Goal: Information Seeking & Learning: Learn about a topic

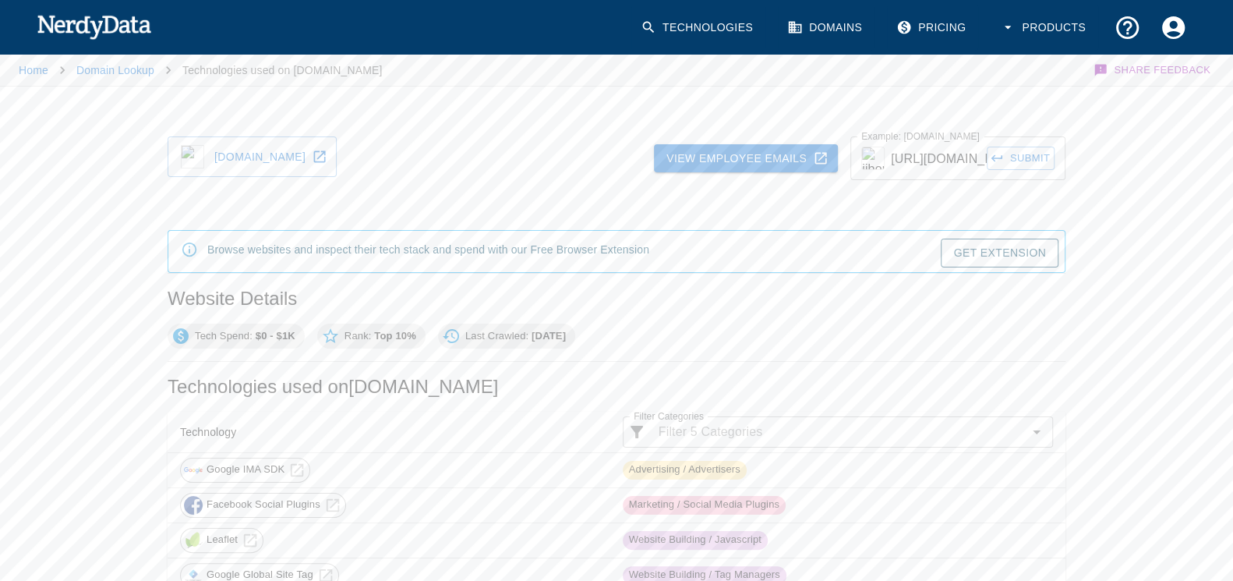
drag, startPoint x: 231, startPoint y: 264, endPoint x: 268, endPoint y: 228, distance: 51.8
click at [232, 264] on div at bounding box center [617, 266] width 898 height 13
click at [41, 70] on link "Home" at bounding box center [34, 70] width 30 height 12
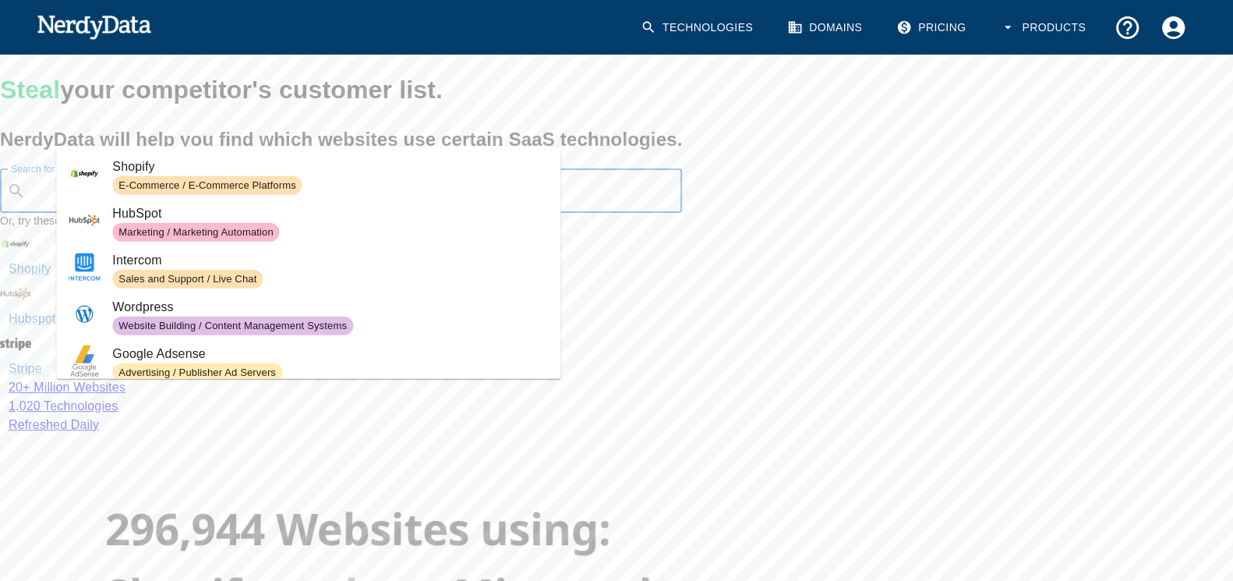
click at [299, 206] on input "Search for any Technology or HTML/Javascript code" at bounding box center [353, 191] width 643 height 30
paste input "inurl:"/read-blog/" OR inurl:"/post/" filetype:html"
type input "inurl:"/read-blog/" OR inurl:"/post/" filetype:html"
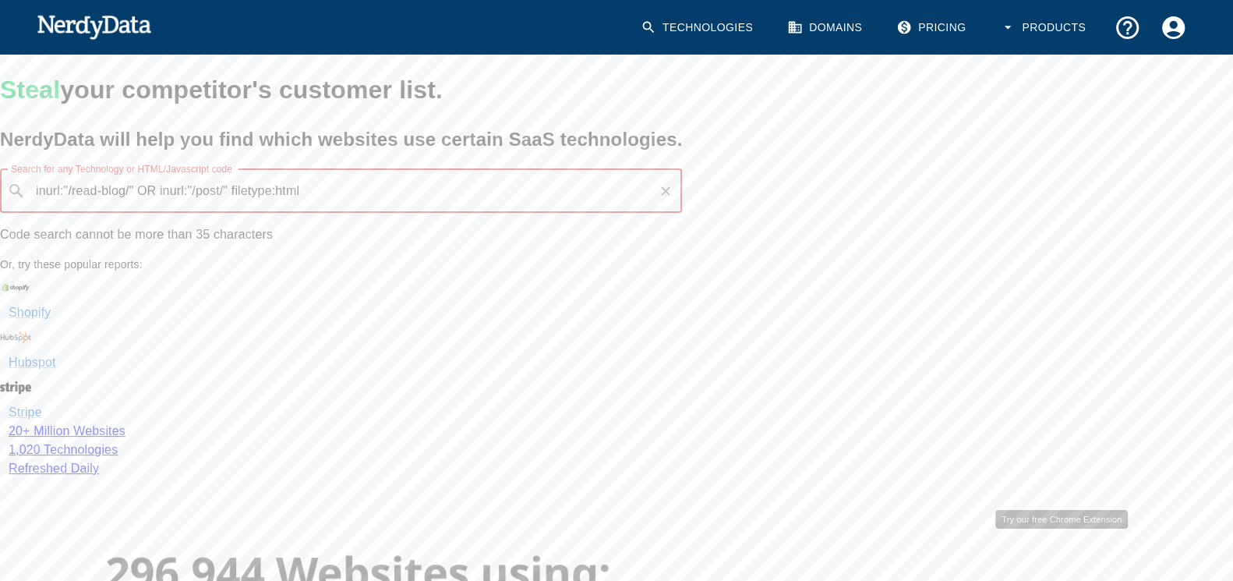
drag, startPoint x: 452, startPoint y: 406, endPoint x: 231, endPoint y: 430, distance: 222.7
click at [205, 422] on div "Steal your competitor's customer list. NerdyData will help you find which websi…" at bounding box center [341, 238] width 682 height 367
drag, startPoint x: 430, startPoint y: 394, endPoint x: 0, endPoint y: 281, distance: 444.2
click at [0, 281] on div "Steal your competitor's customer list. NerdyData will help you find which websi…" at bounding box center [341, 238] width 682 height 367
click at [661, 196] on icon "Clear" at bounding box center [665, 190] width 9 height 9
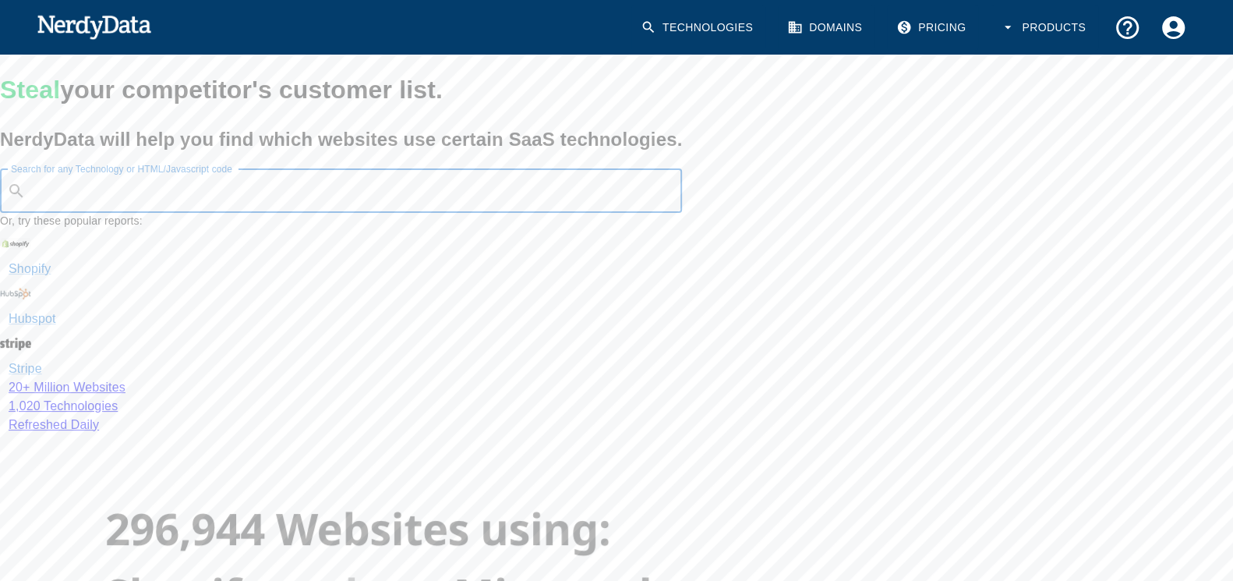
click at [413, 206] on input "Search for any Technology or HTML/Javascript code" at bounding box center [353, 191] width 643 height 30
type input "metafox"
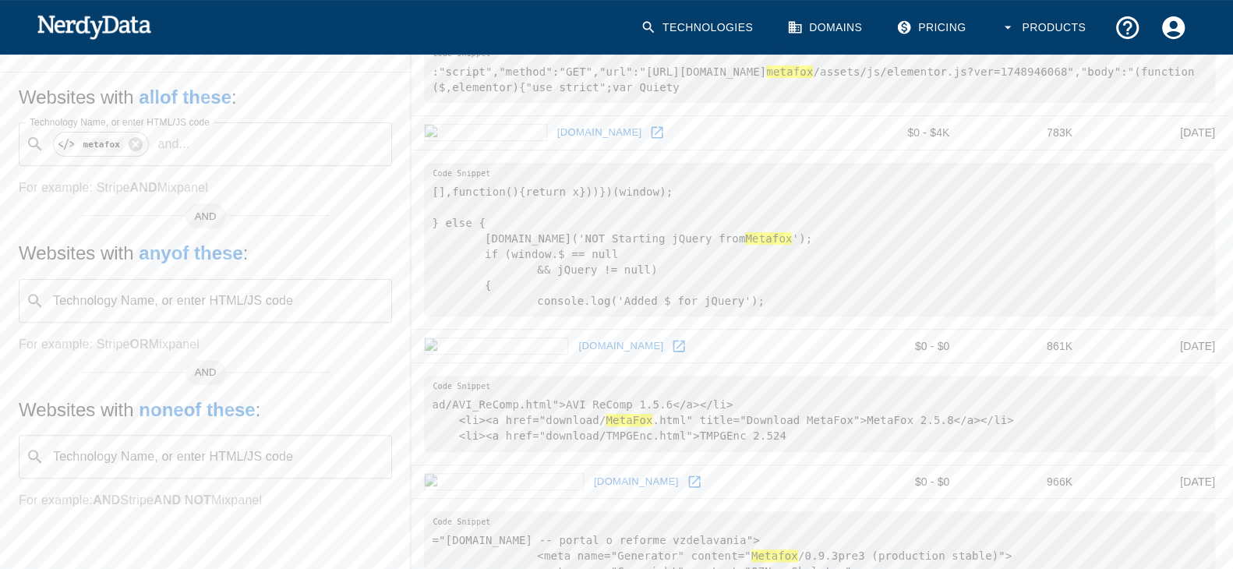
scroll to position [468, 0]
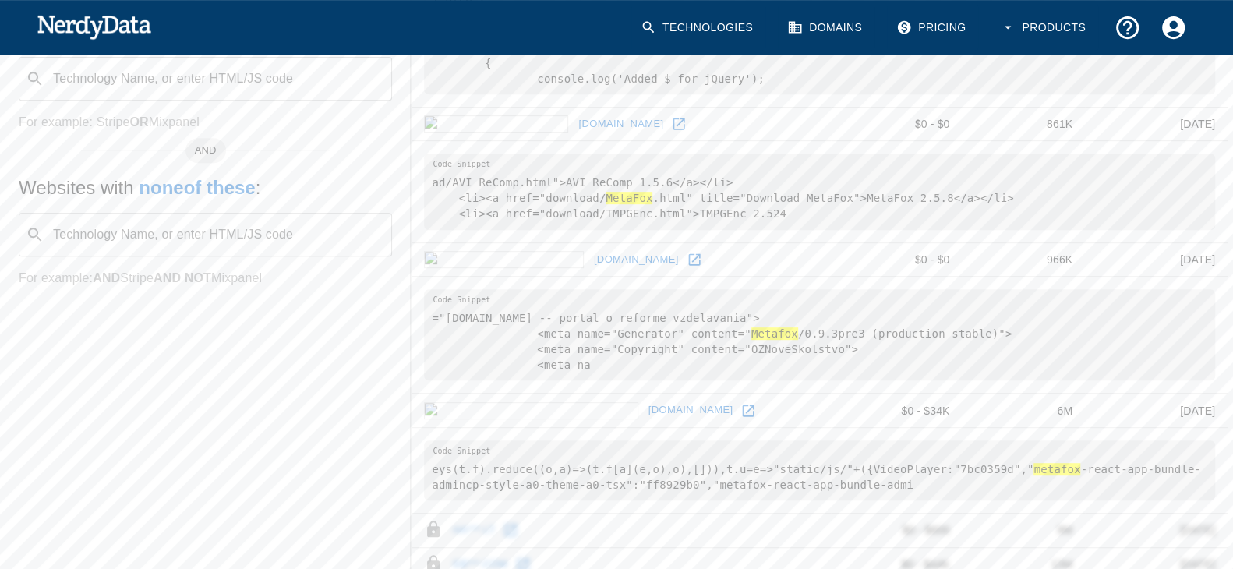
drag, startPoint x: 564, startPoint y: 251, endPoint x: 730, endPoint y: 124, distance: 208.5
click at [730, 124] on tbody "[DOMAIN_NAME] $50 - $27K 62K [DATE] :"script","method":"GET","url":"[URL][DOMAI…" at bounding box center [820, 451] width 816 height 1354
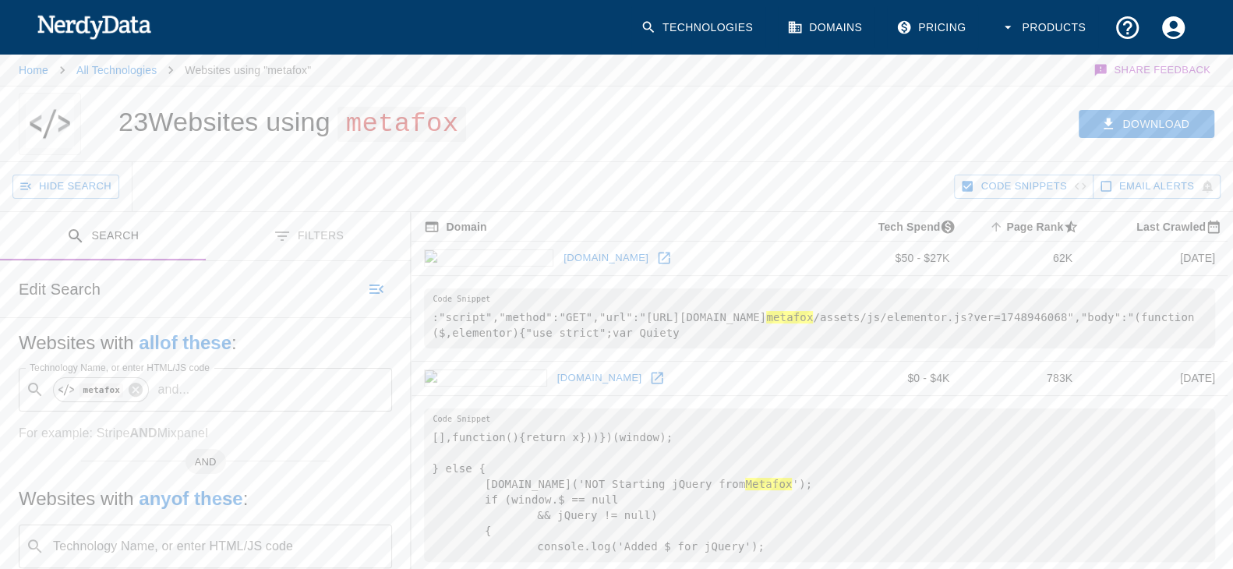
drag, startPoint x: 119, startPoint y: 239, endPoint x: 291, endPoint y: 232, distance: 172.4
click at [291, 232] on div "Search Filters" at bounding box center [205, 236] width 411 height 49
click at [157, 257] on button "Search" at bounding box center [103, 236] width 206 height 49
click at [410, 126] on span "metafox" at bounding box center [402, 124] width 129 height 35
click at [656, 27] on link "Technologies" at bounding box center [699, 28] width 134 height 46
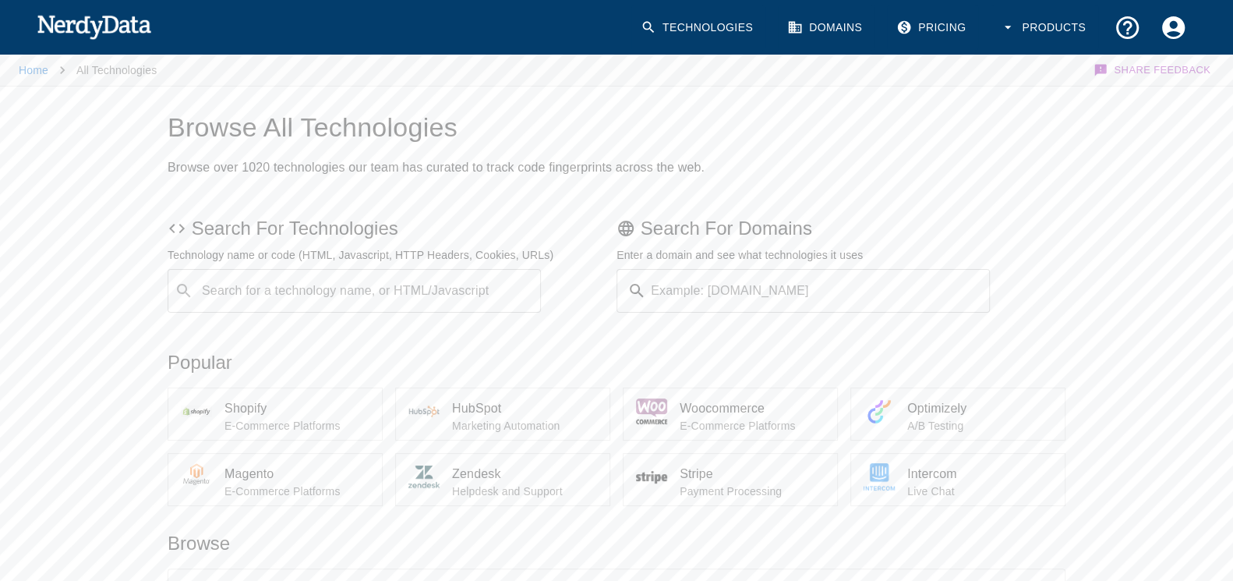
click at [399, 294] on input "Search for a technology name, or HTML/Javascript" at bounding box center [367, 291] width 334 height 30
type input "phpfox"
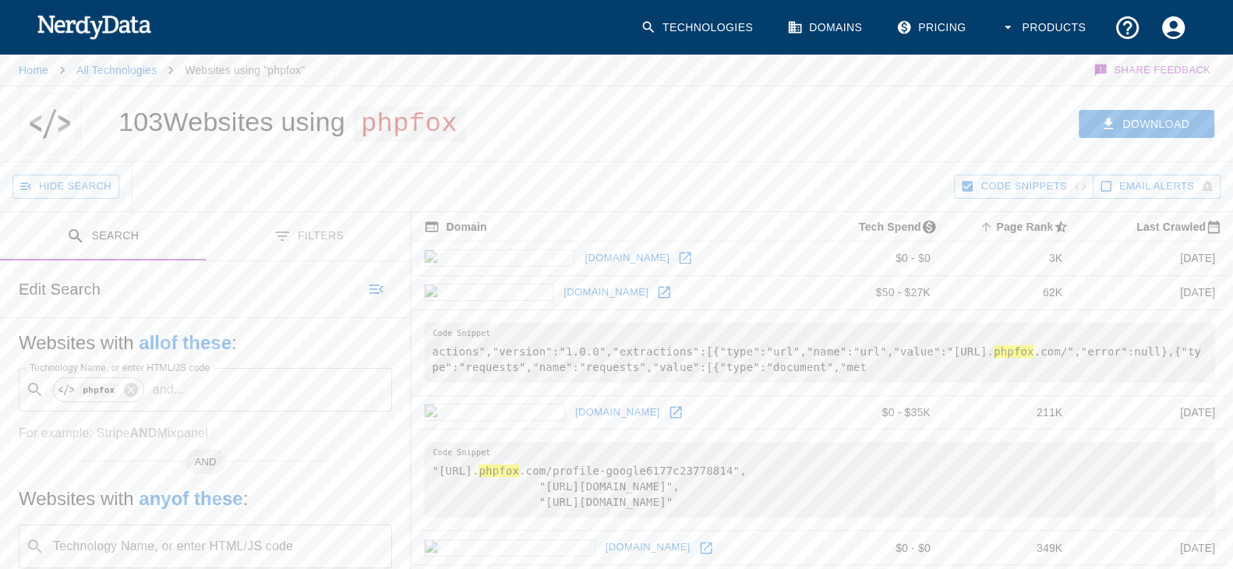
drag, startPoint x: 553, startPoint y: 252, endPoint x: 539, endPoint y: 162, distance: 90.8
click at [539, 162] on div "Hide Search Code Snippets Email Alerts Search Filters Edit Search Websites with…" at bounding box center [616, 446] width 1233 height 569
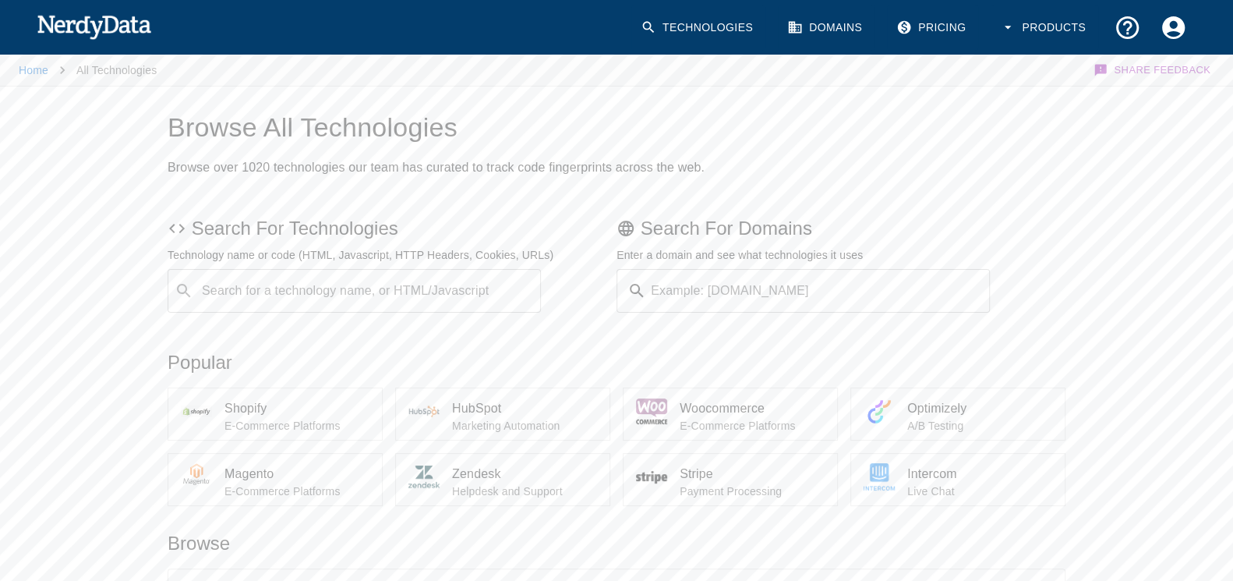
click at [387, 288] on input "Search for a technology name, or HTML/Javascript" at bounding box center [367, 291] width 334 height 30
type input "humhub"
